Goal: Task Accomplishment & Management: Manage account settings

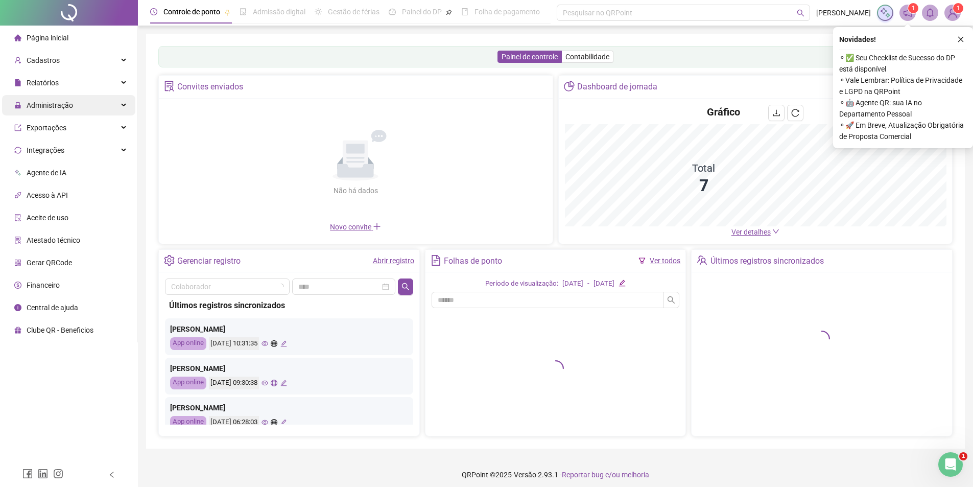
click at [56, 106] on span "Administração" at bounding box center [50, 105] width 46 height 8
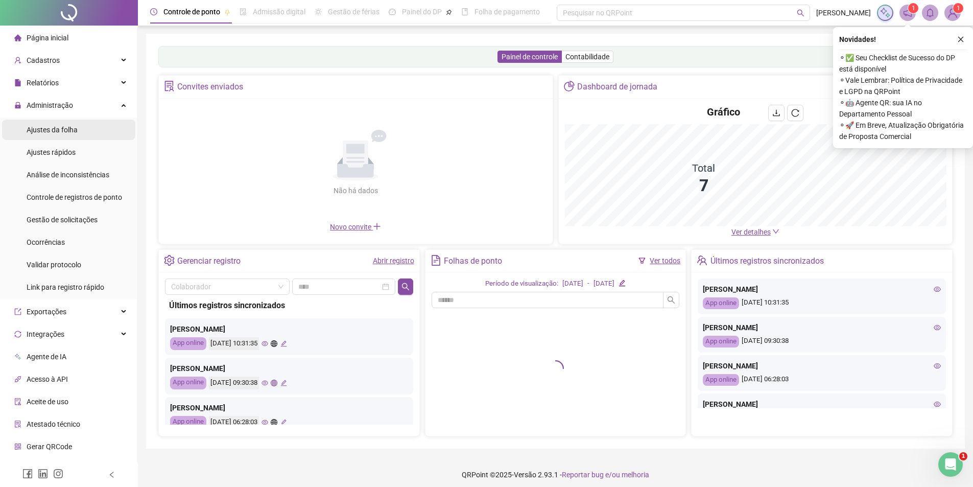
click at [83, 133] on li "Ajustes da folha" at bounding box center [68, 130] width 133 height 20
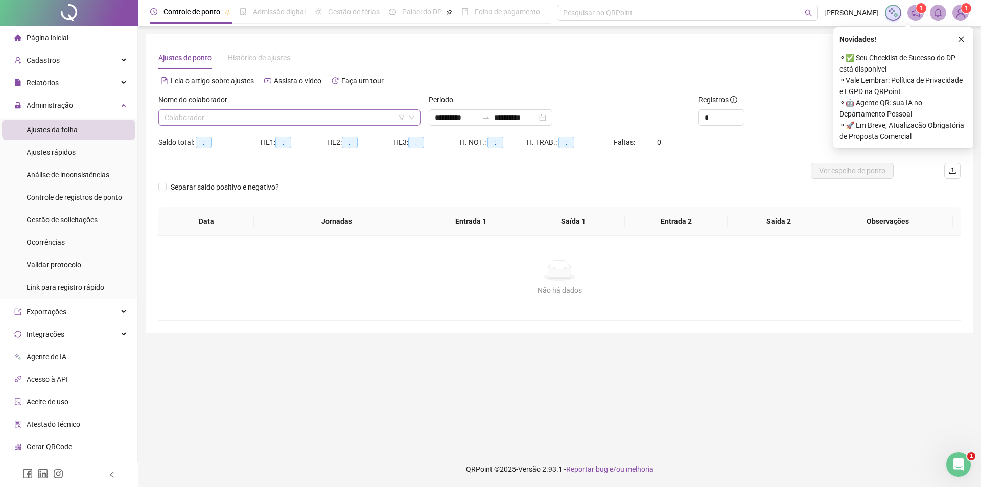
type input "**********"
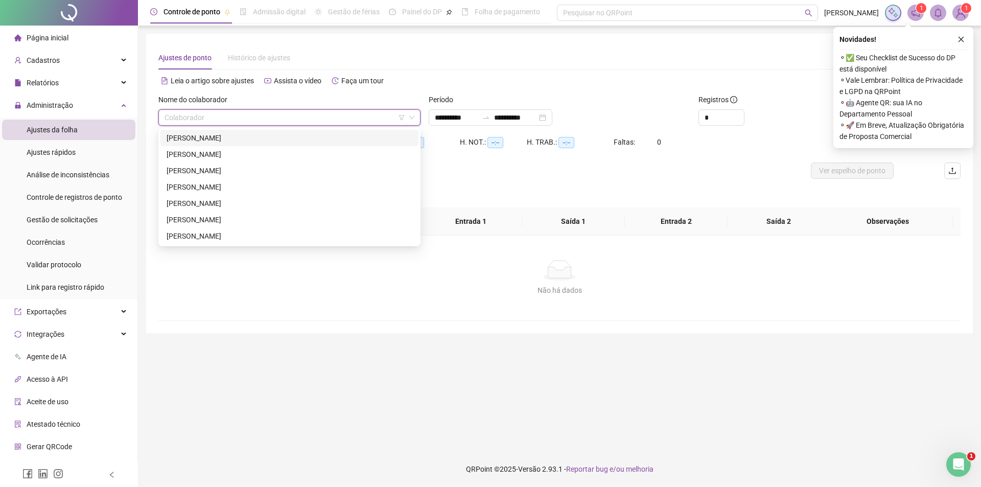
click at [216, 118] on input "search" at bounding box center [284, 117] width 241 height 15
click at [212, 137] on div "[PERSON_NAME]" at bounding box center [290, 137] width 246 height 11
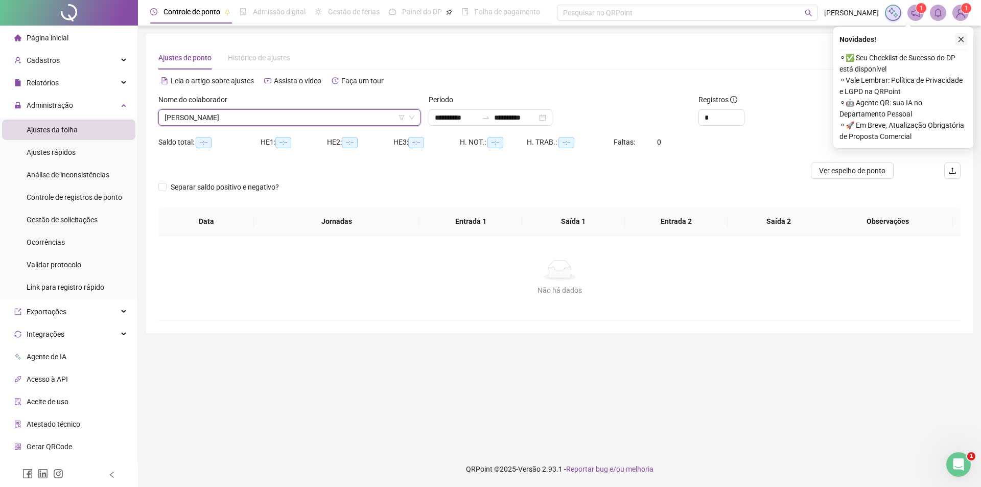
click at [959, 40] on icon "close" at bounding box center [960, 39] width 7 height 7
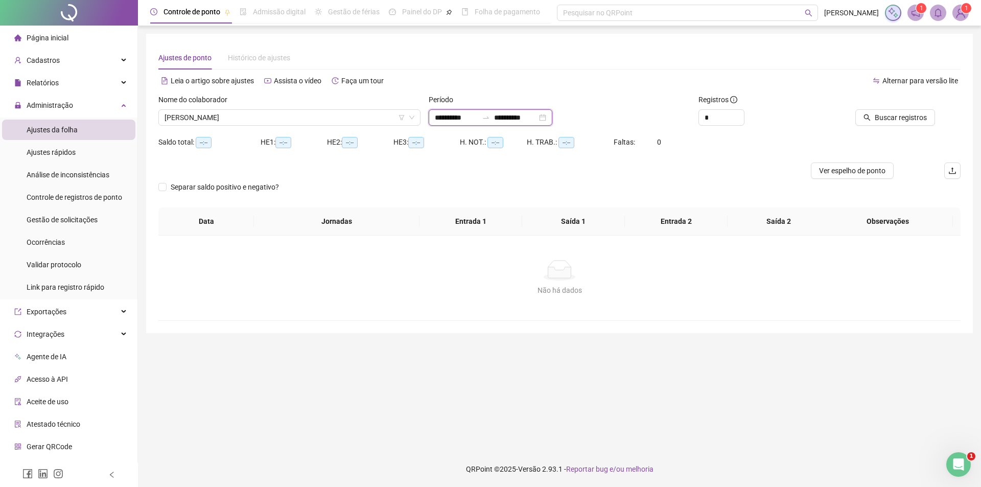
click at [454, 120] on input "**********" at bounding box center [456, 117] width 43 height 11
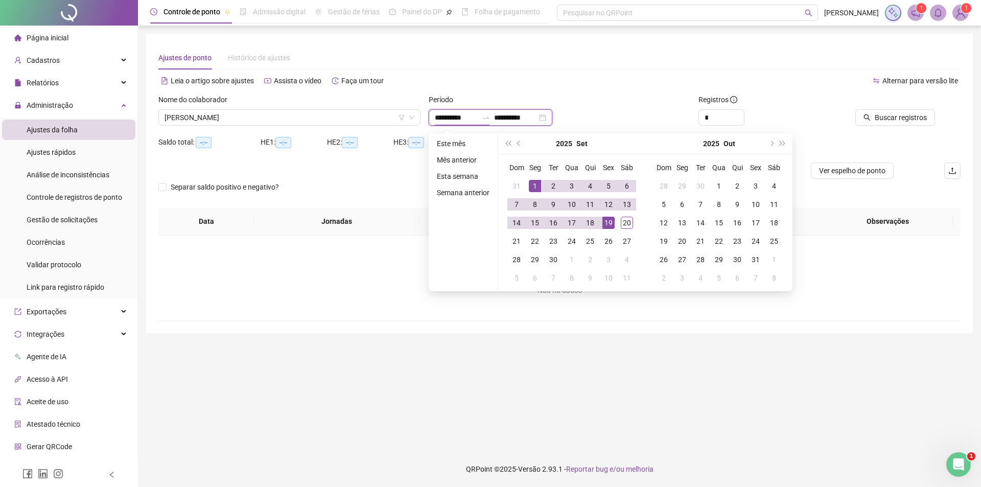
type input "**********"
click at [535, 183] on div "1" at bounding box center [535, 186] width 12 height 12
type input "**********"
click at [626, 221] on div "20" at bounding box center [627, 223] width 12 height 12
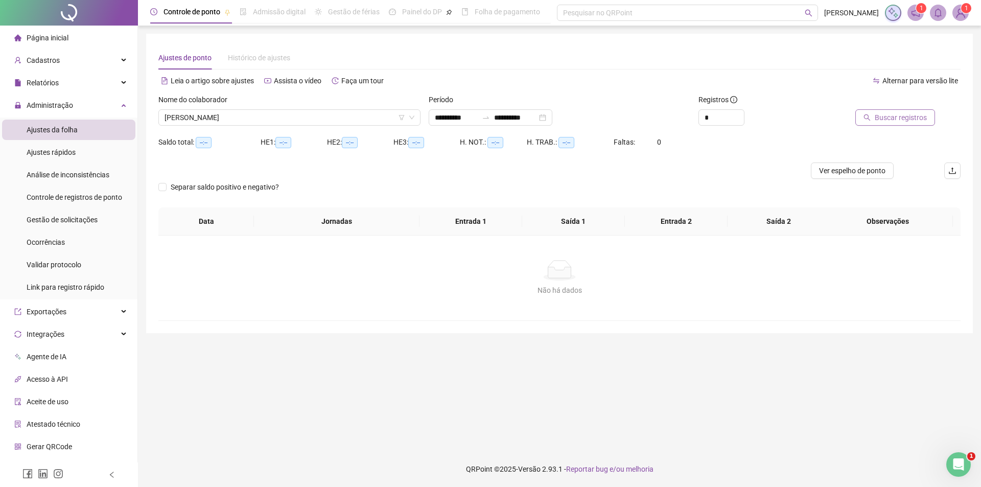
click at [912, 115] on span "Buscar registros" at bounding box center [900, 117] width 52 height 11
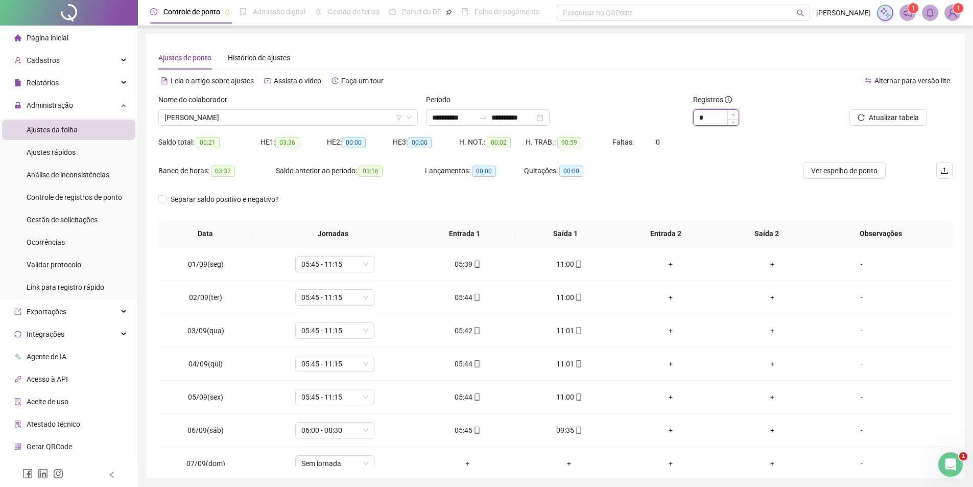
click at [735, 113] on span "Increase Value" at bounding box center [732, 114] width 11 height 9
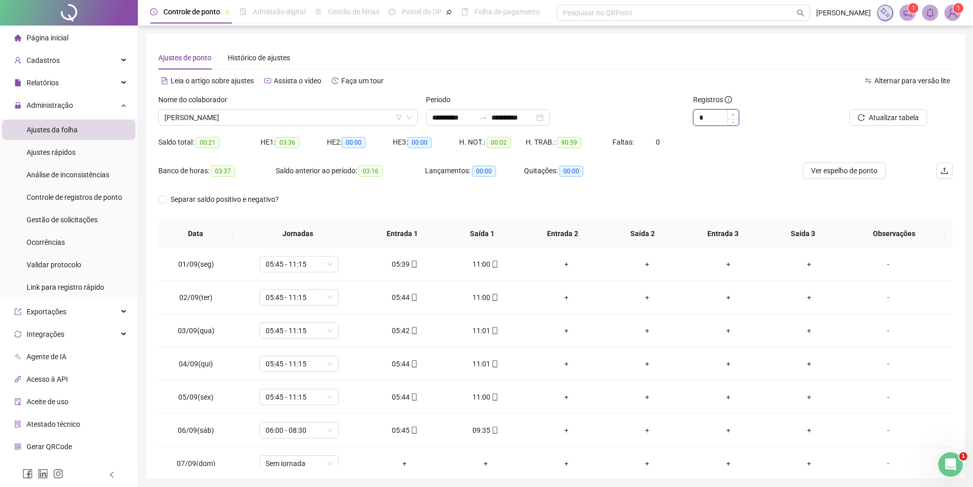
click at [735, 113] on span "Increase Value" at bounding box center [732, 114] width 11 height 9
type input "*"
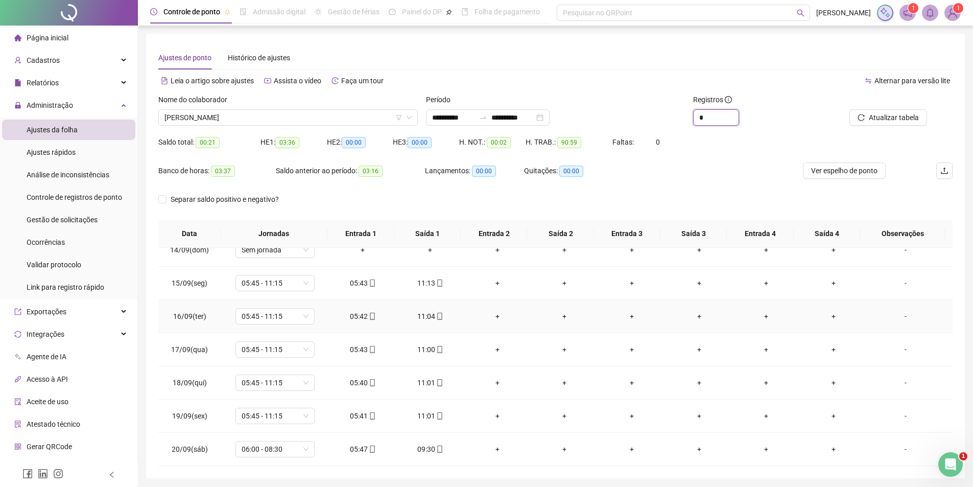
scroll to position [35, 0]
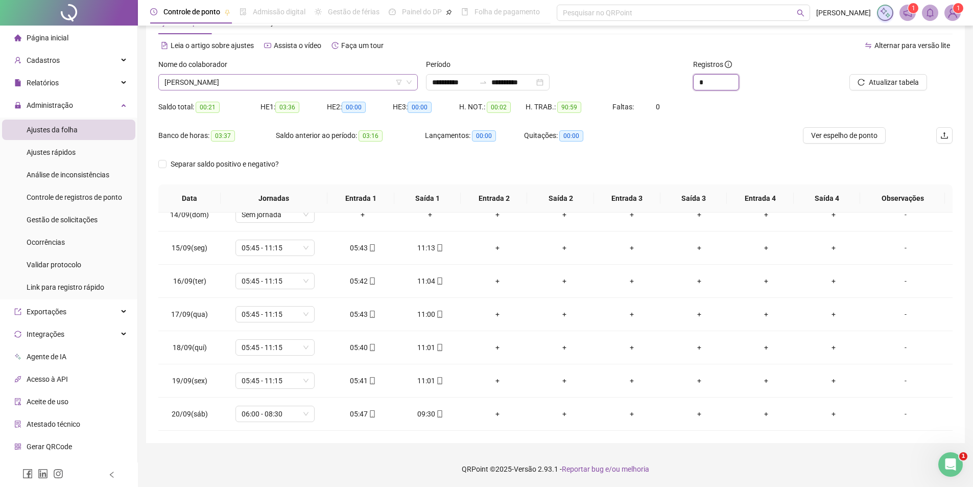
click at [313, 84] on span "[PERSON_NAME]" at bounding box center [287, 82] width 247 height 15
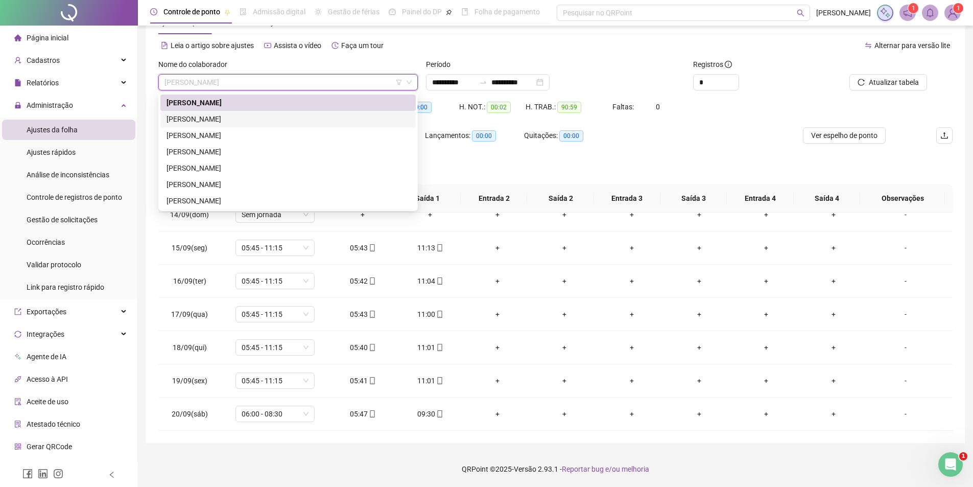
click at [255, 116] on div "[PERSON_NAME]" at bounding box center [288, 118] width 243 height 11
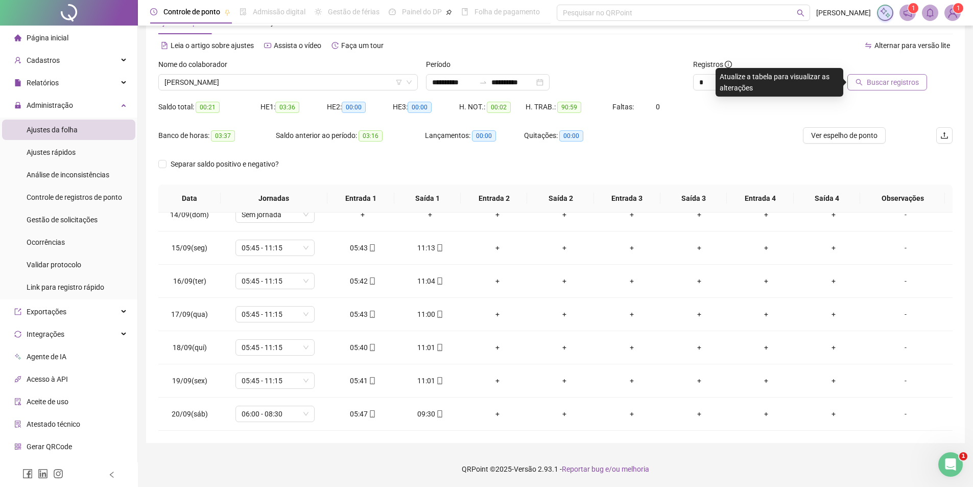
click at [910, 85] on span "Buscar registros" at bounding box center [893, 82] width 52 height 11
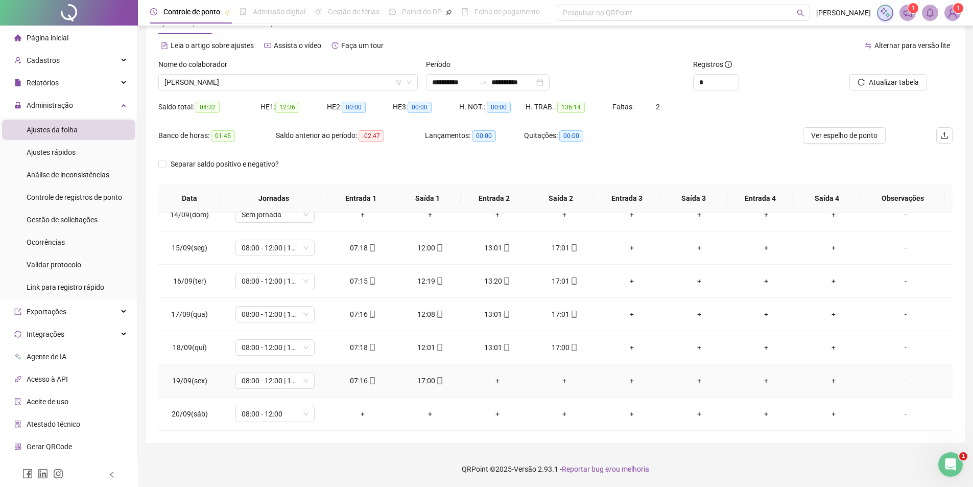
click at [495, 381] on div "+" at bounding box center [497, 380] width 51 height 11
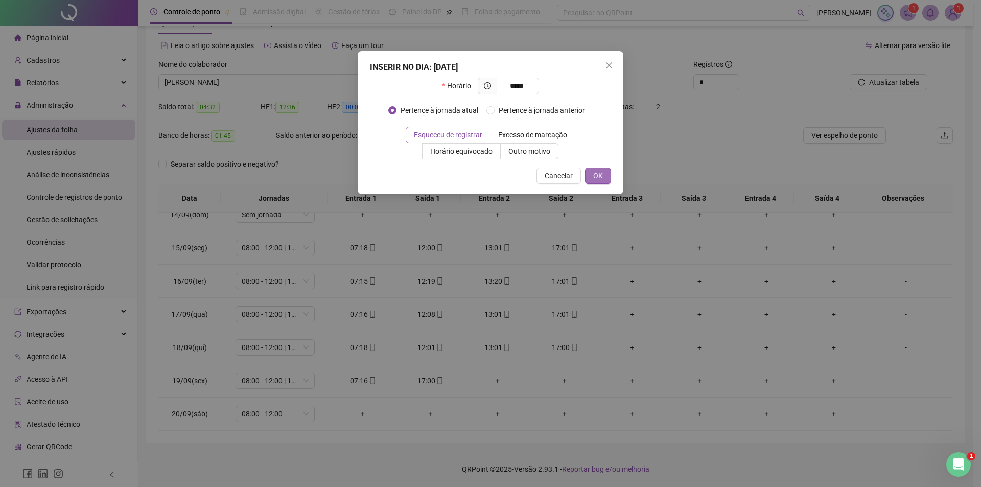
type input "*****"
drag, startPoint x: 606, startPoint y: 176, endPoint x: 591, endPoint y: 220, distance: 46.7
click at [606, 175] on button "OK" at bounding box center [598, 176] width 26 height 16
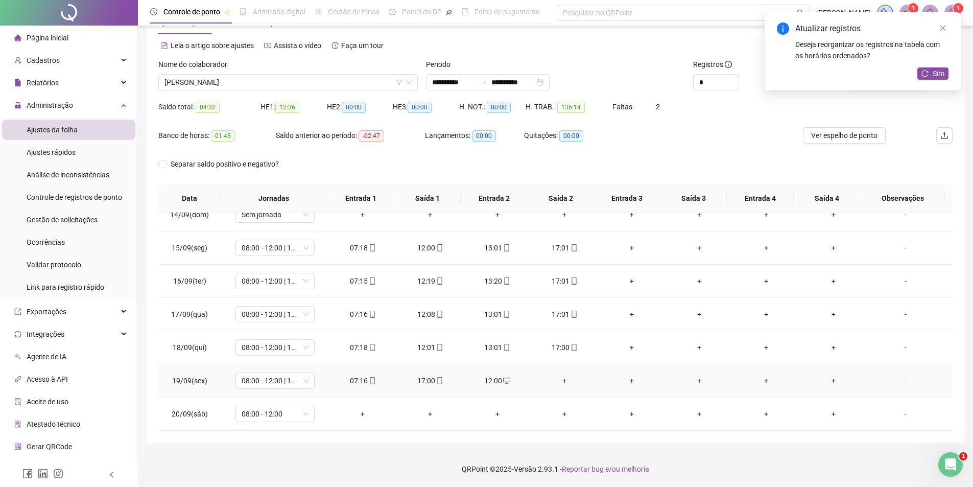
click at [560, 377] on div "+" at bounding box center [564, 380] width 51 height 11
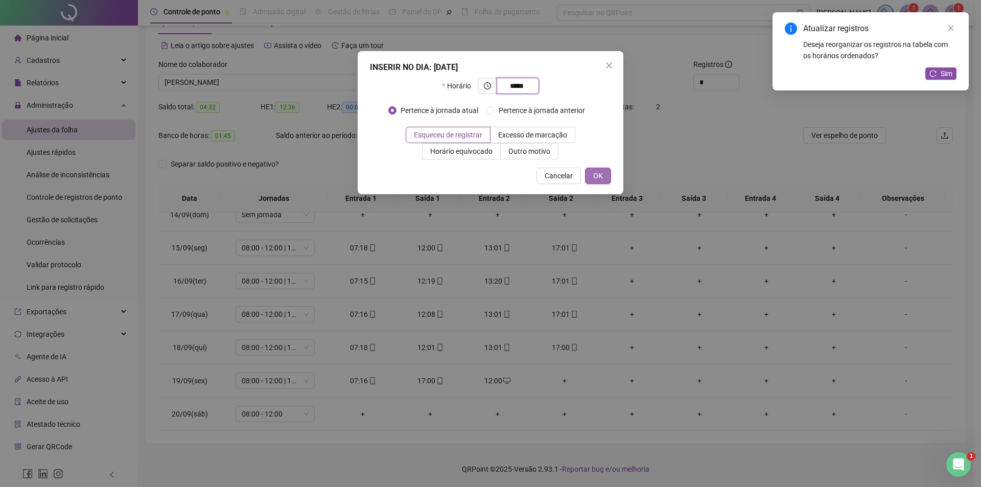
type input "*****"
click at [604, 178] on button "OK" at bounding box center [598, 176] width 26 height 16
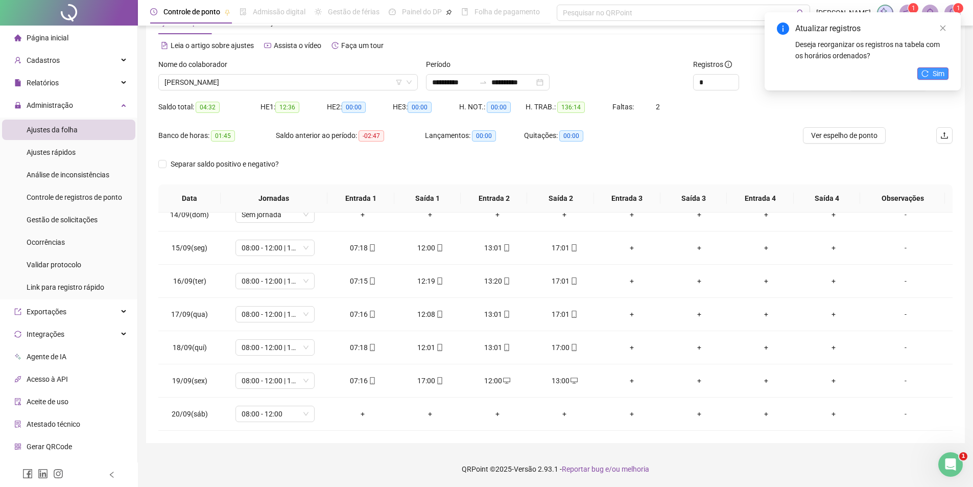
click at [941, 79] on span "Sim" at bounding box center [939, 73] width 12 height 11
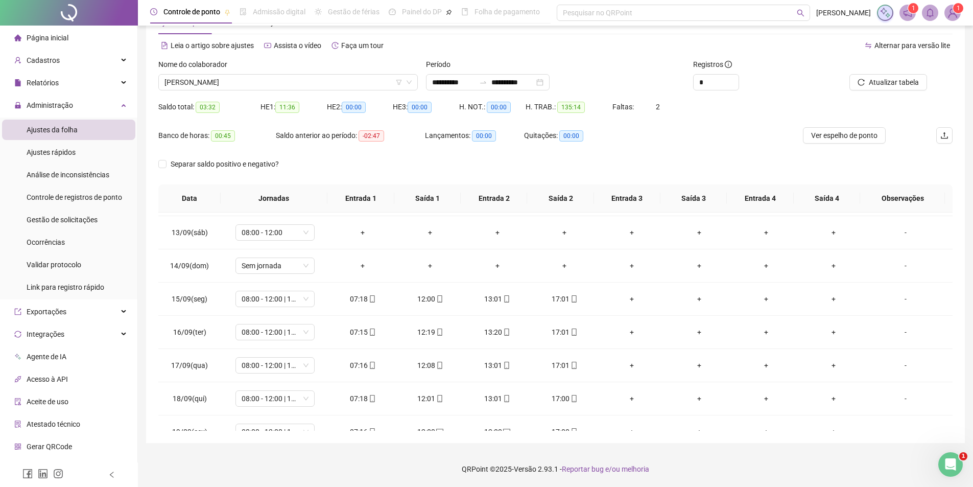
scroll to position [446, 0]
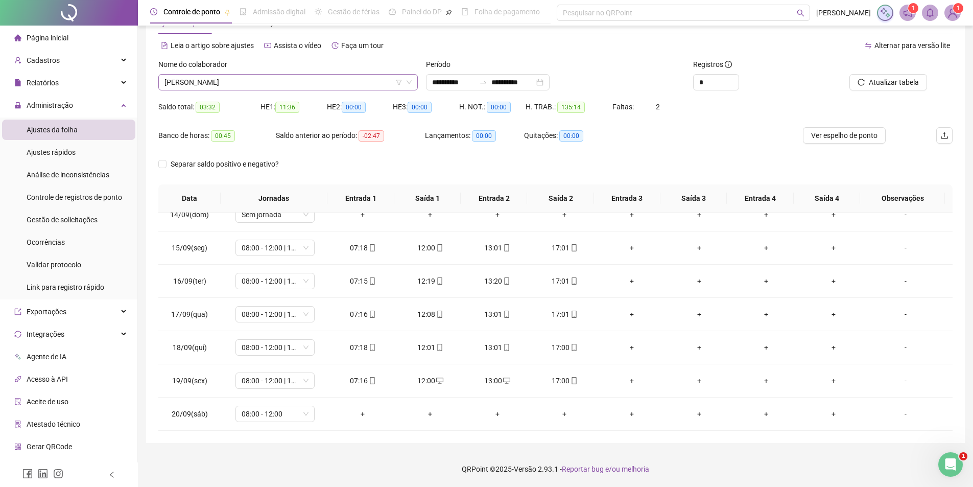
click at [232, 80] on span "[PERSON_NAME]" at bounding box center [287, 82] width 247 height 15
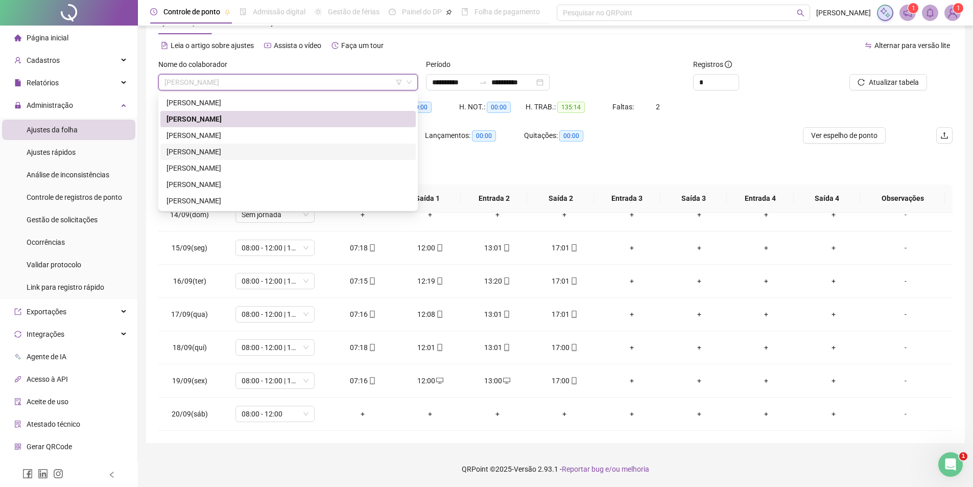
click at [218, 152] on div "[PERSON_NAME]" at bounding box center [288, 151] width 243 height 11
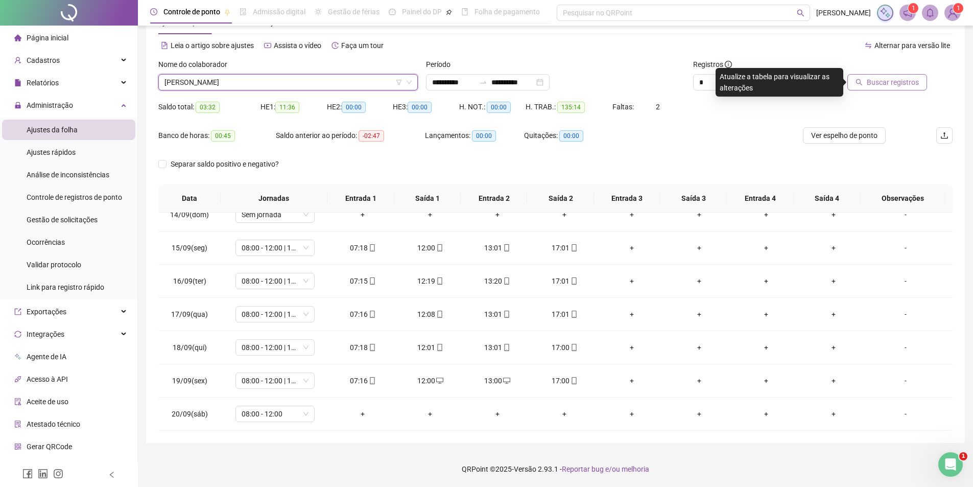
click at [865, 78] on button "Buscar registros" at bounding box center [887, 82] width 80 height 16
click at [250, 78] on span "[PERSON_NAME]" at bounding box center [287, 82] width 247 height 15
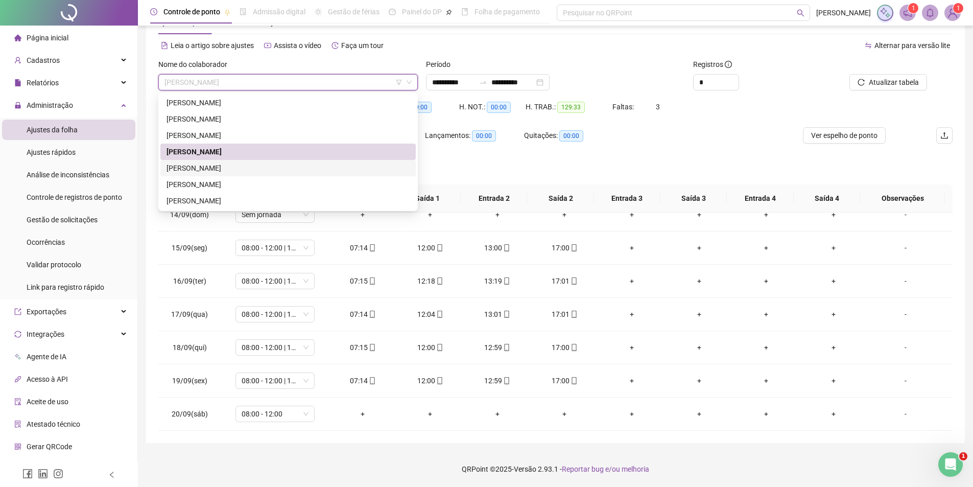
click at [240, 164] on div "[PERSON_NAME]" at bounding box center [288, 167] width 243 height 11
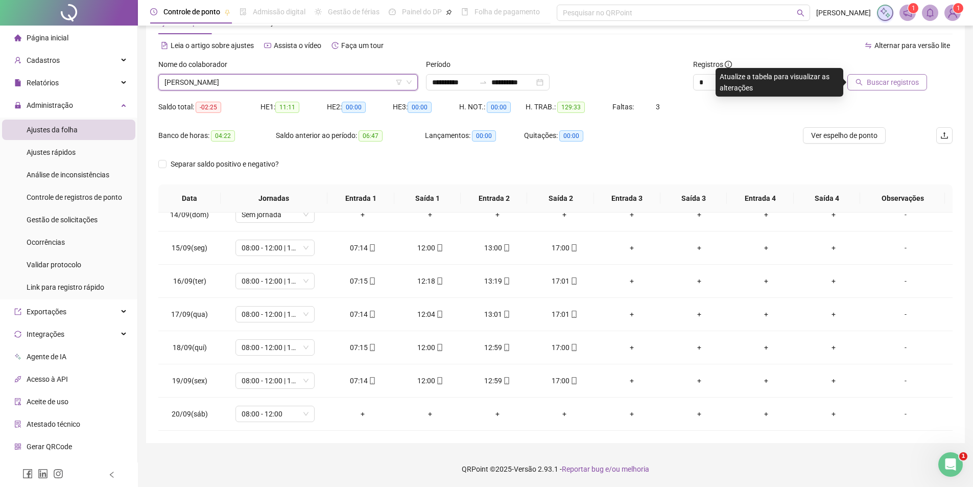
click at [883, 88] on button "Buscar registros" at bounding box center [887, 82] width 80 height 16
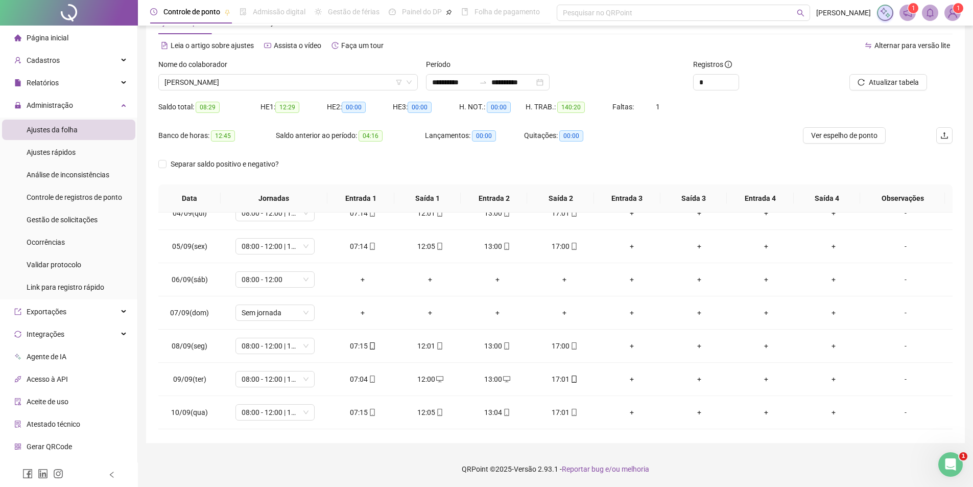
scroll to position [37, 0]
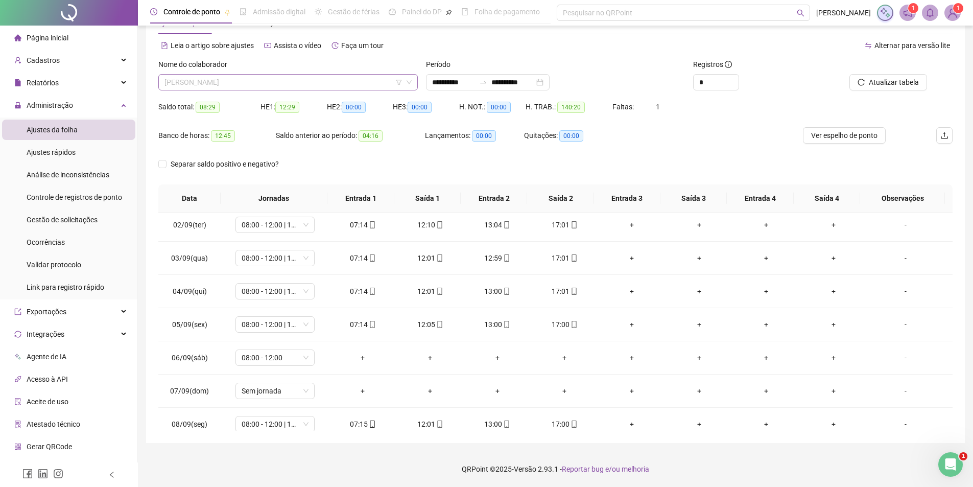
click at [266, 82] on span "[PERSON_NAME]" at bounding box center [287, 82] width 247 height 15
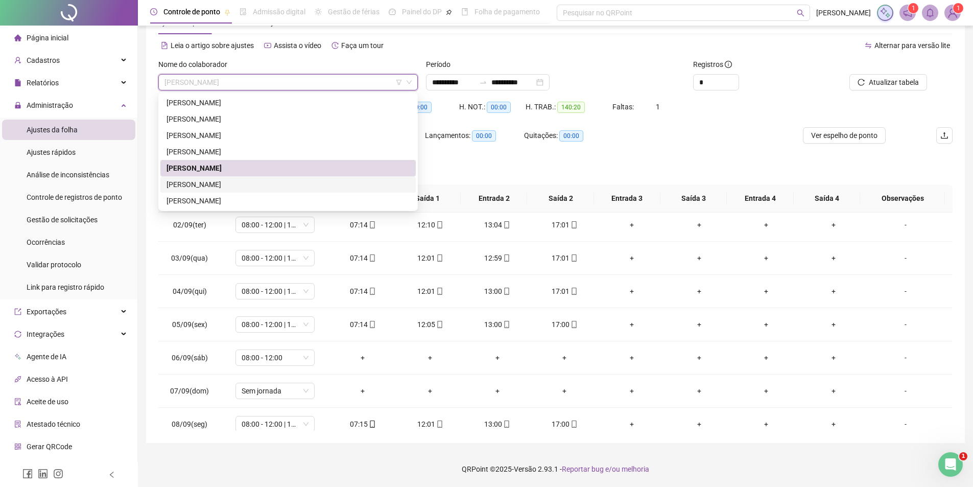
click at [211, 183] on div "[PERSON_NAME]" at bounding box center [288, 184] width 243 height 11
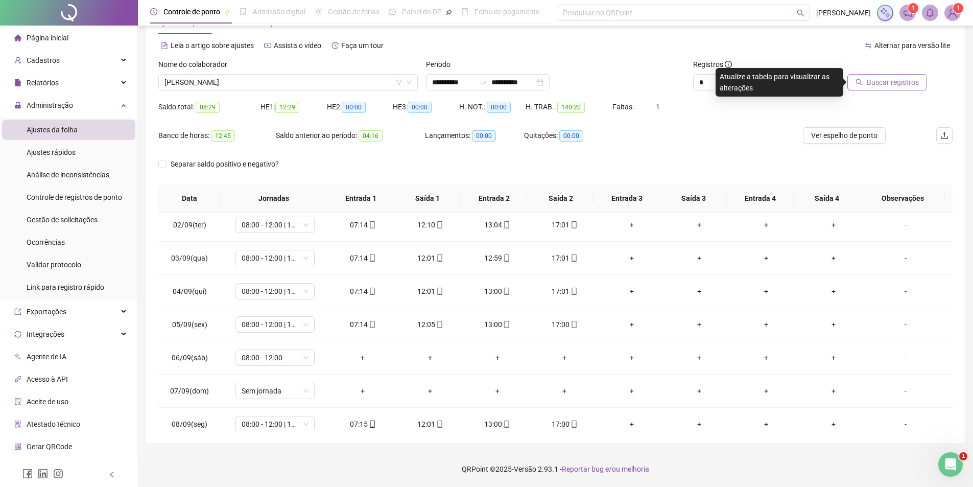
click at [870, 84] on span "Buscar registros" at bounding box center [893, 82] width 52 height 11
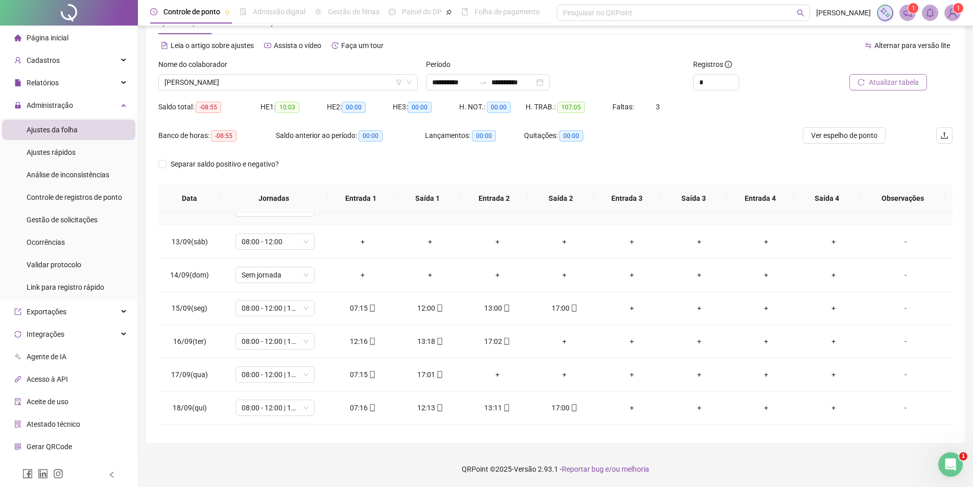
scroll to position [379, 0]
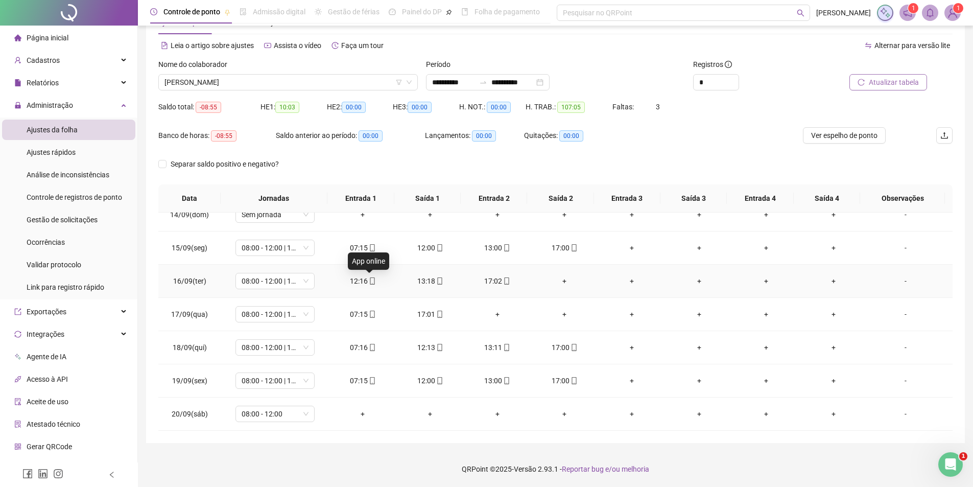
click at [371, 279] on icon "mobile" at bounding box center [372, 280] width 7 height 7
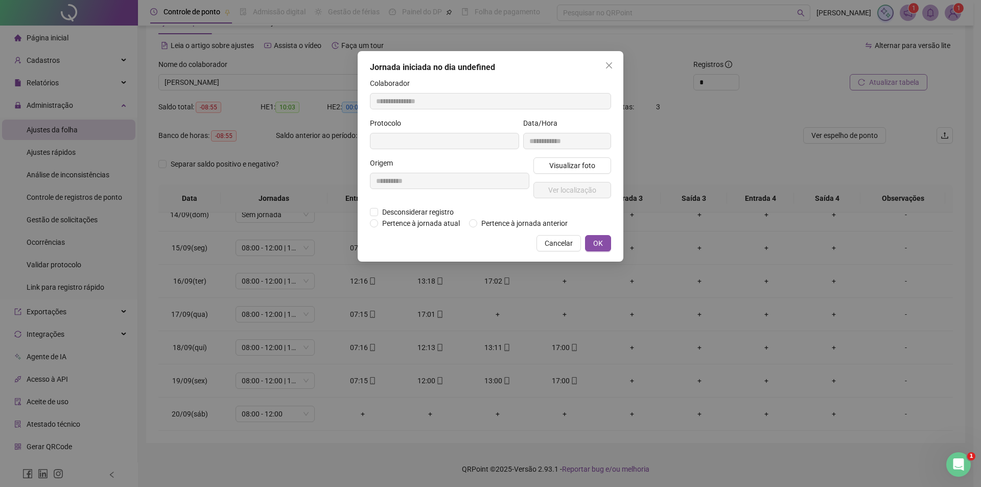
type input "**********"
click at [425, 210] on span "Desconsiderar registro" at bounding box center [418, 212] width 80 height 11
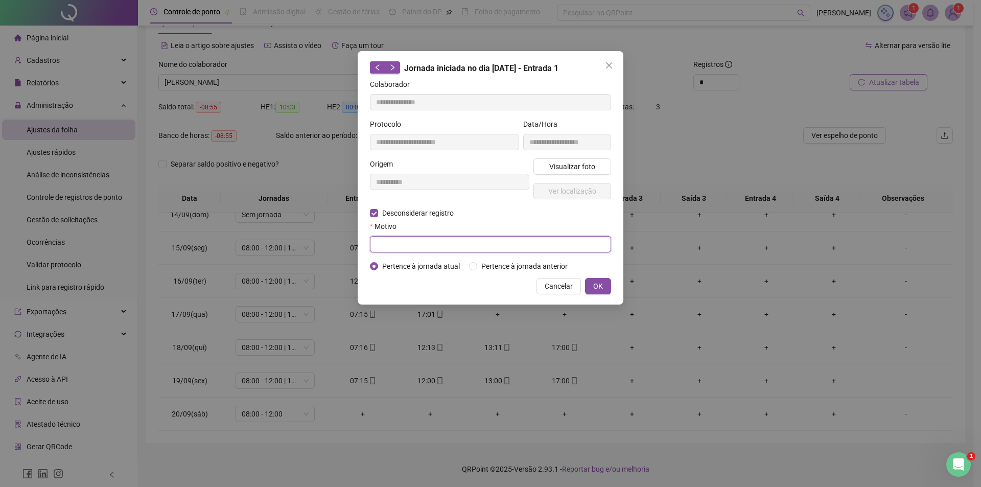
click at [425, 247] on input "text" at bounding box center [490, 244] width 241 height 16
type input "*"
type input "*********"
click at [604, 283] on button "OK" at bounding box center [598, 286] width 26 height 16
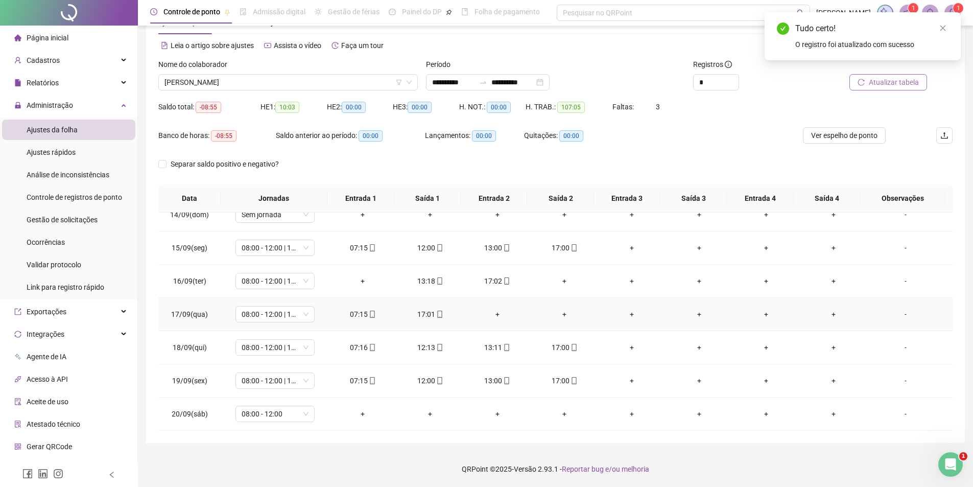
click at [494, 312] on div "+" at bounding box center [497, 313] width 51 height 11
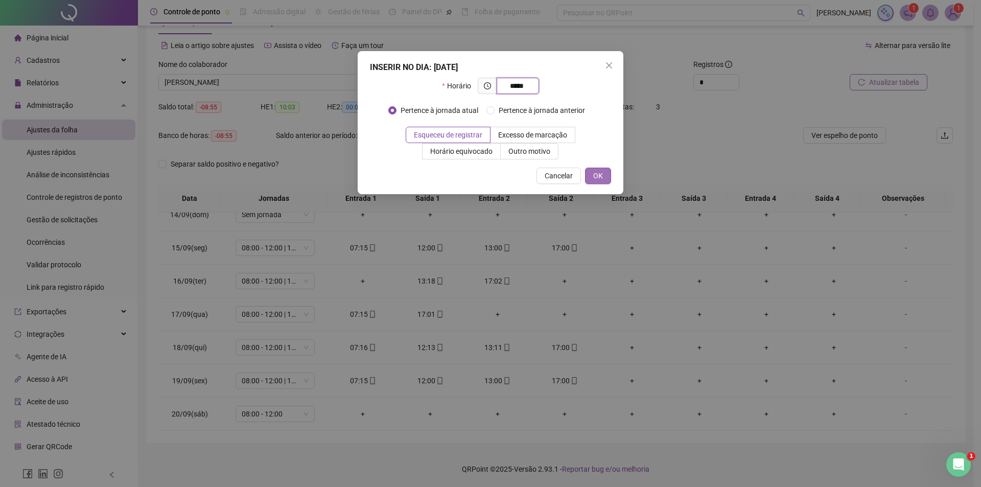
type input "*****"
click at [607, 177] on button "OK" at bounding box center [598, 176] width 26 height 16
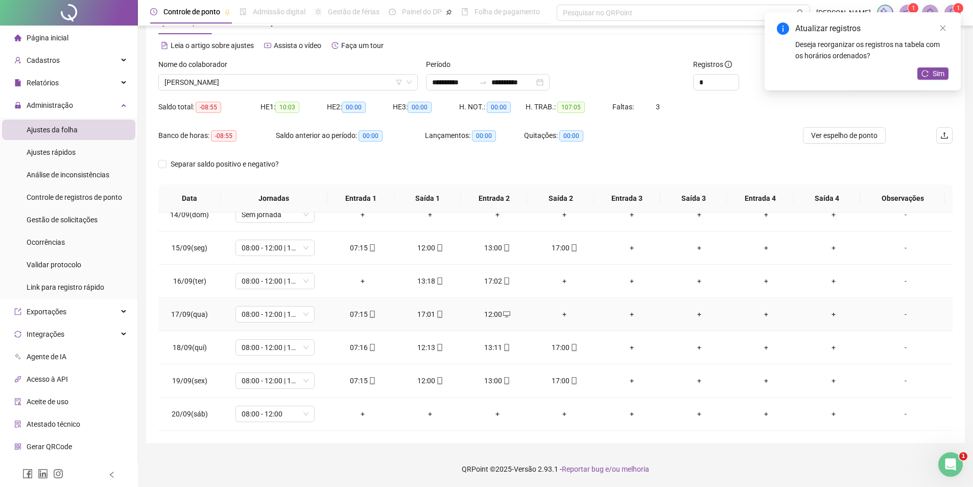
click at [559, 318] on div "+" at bounding box center [564, 313] width 51 height 11
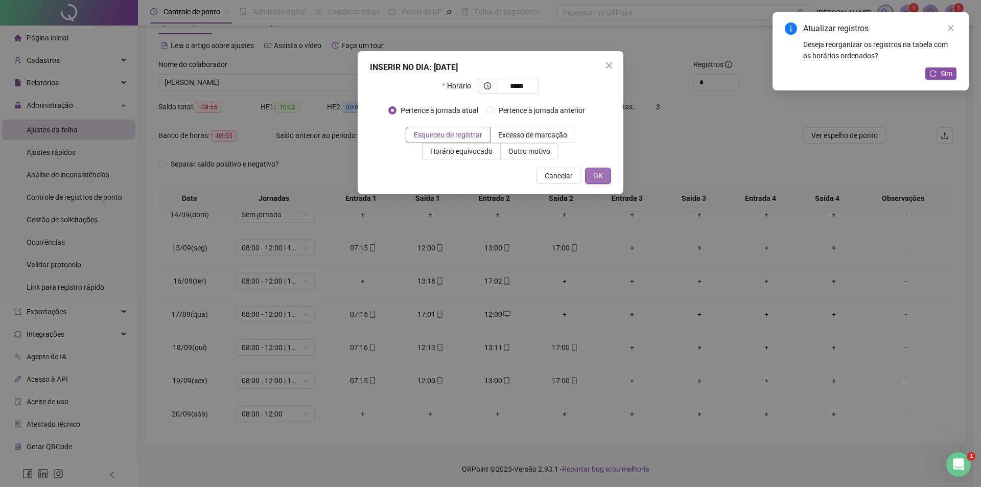
type input "*****"
click at [604, 174] on button "OK" at bounding box center [598, 176] width 26 height 16
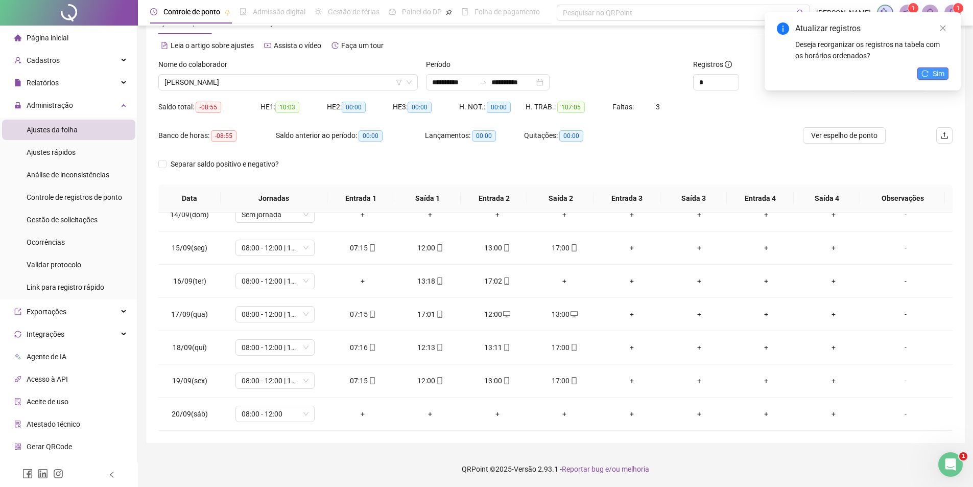
click at [934, 74] on span "Sim" at bounding box center [939, 73] width 12 height 11
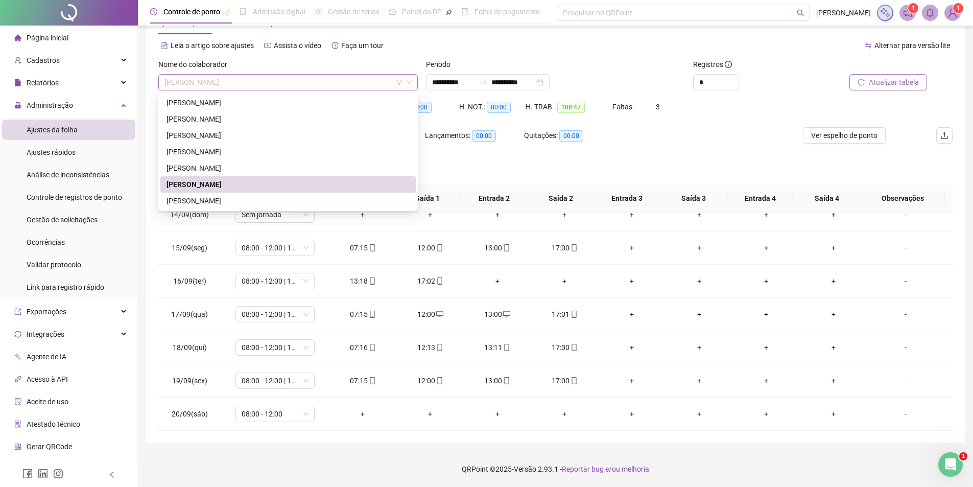
click at [258, 86] on span "[PERSON_NAME]" at bounding box center [287, 82] width 247 height 15
click at [216, 199] on div "[PERSON_NAME]" at bounding box center [288, 200] width 243 height 11
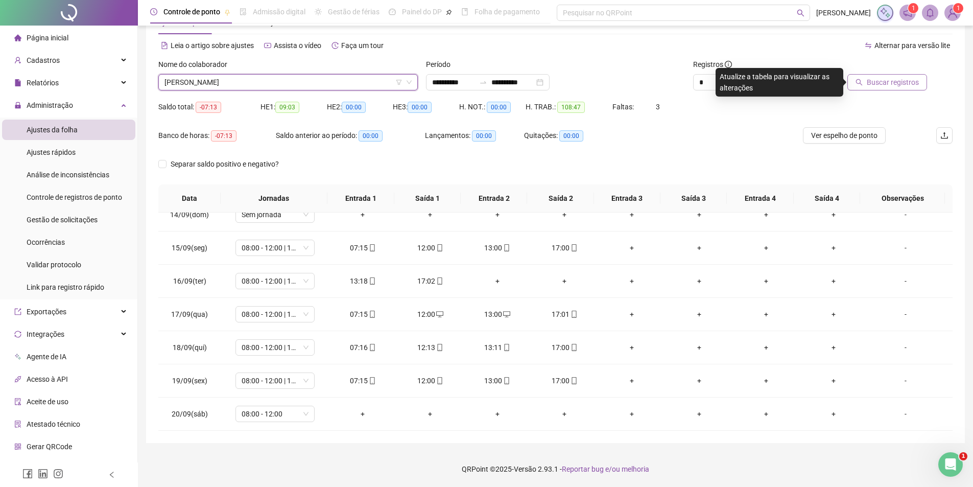
click at [874, 79] on span "Buscar registros" at bounding box center [893, 82] width 52 height 11
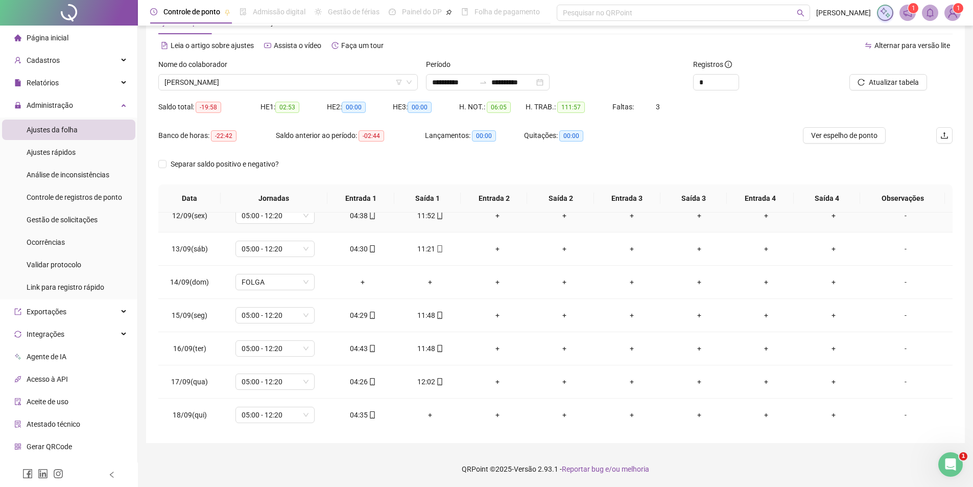
scroll to position [446, 0]
